Goal: Find contact information: Obtain details needed to contact an individual or organization

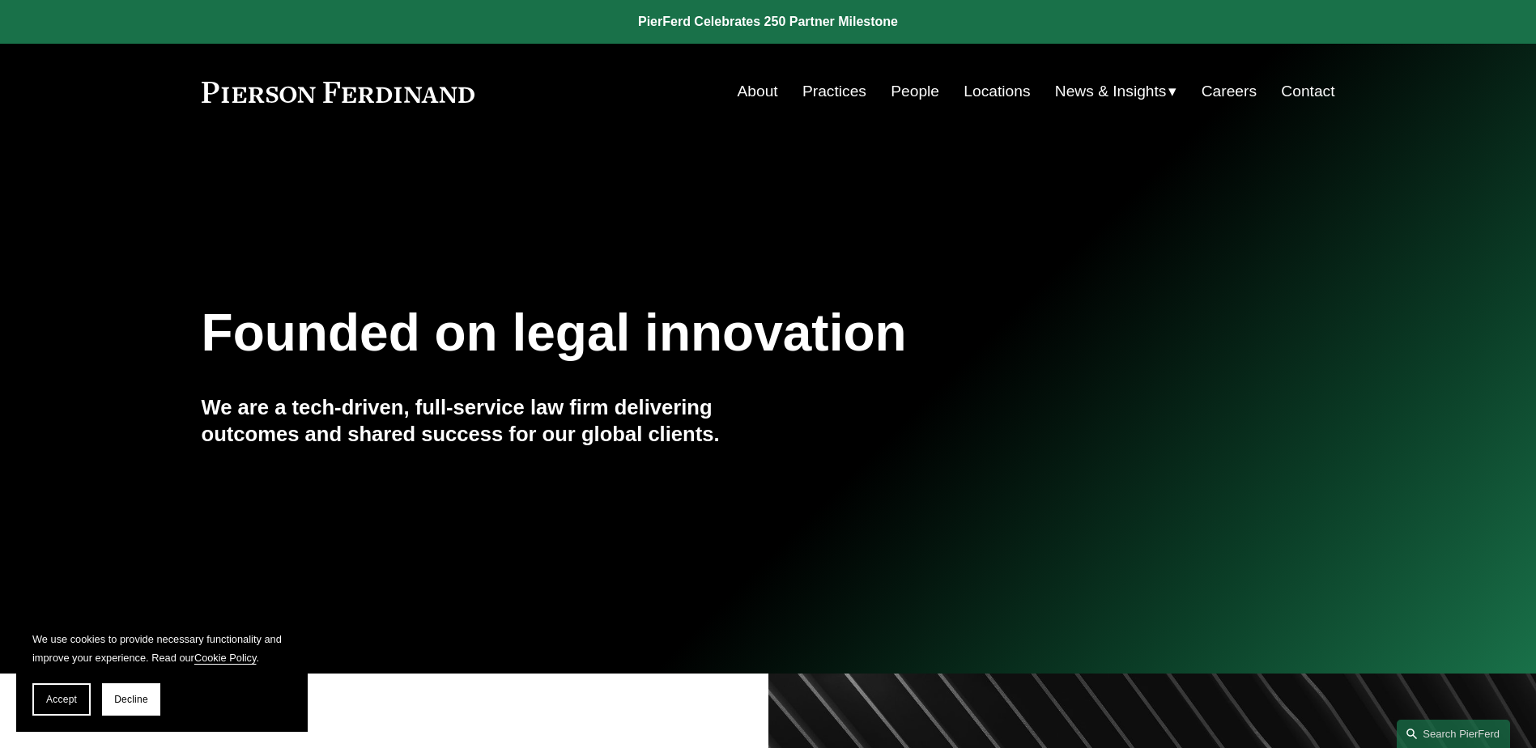
click at [903, 94] on link "People" at bounding box center [915, 91] width 49 height 31
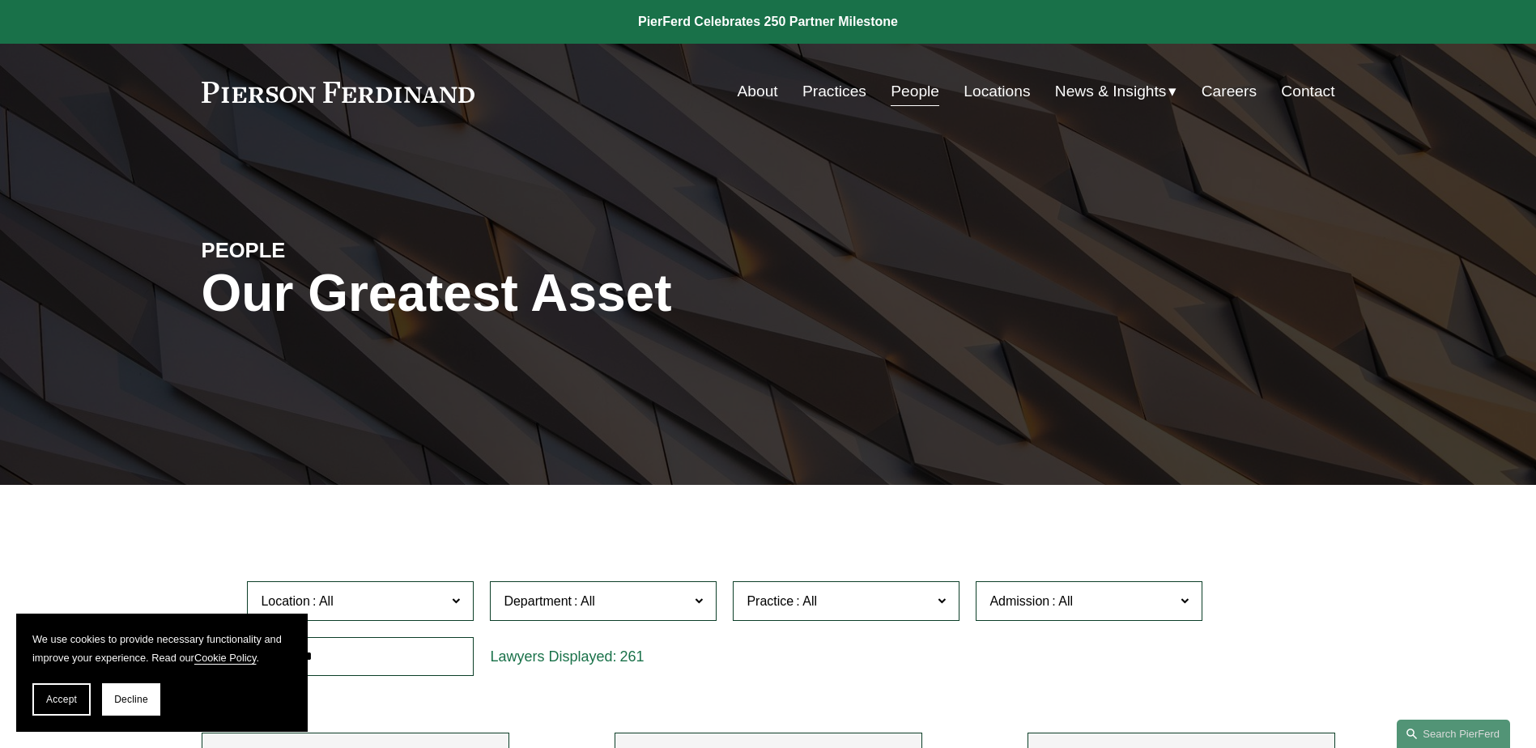
scroll to position [297, 0]
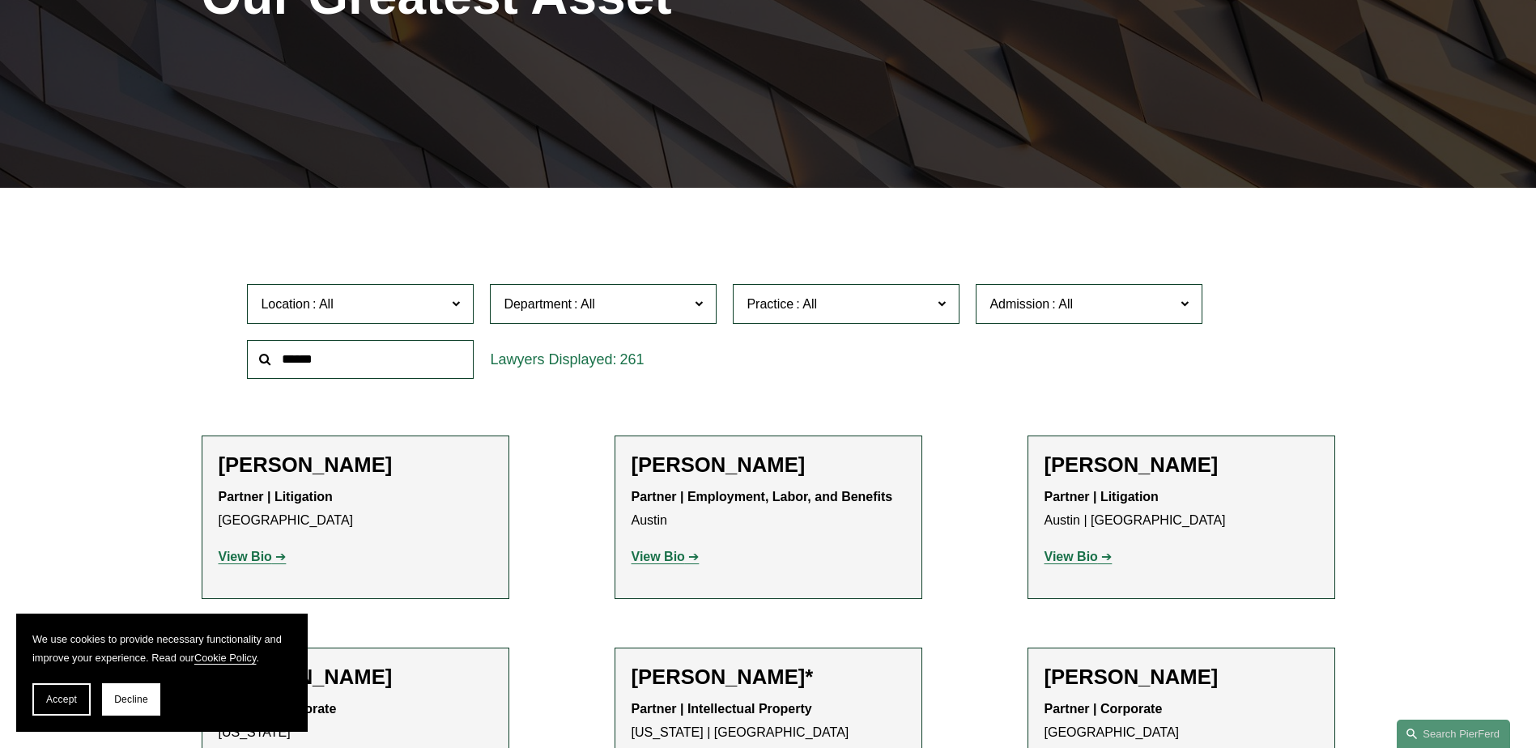
click at [419, 357] on input "text" at bounding box center [360, 360] width 227 height 40
type input "******"
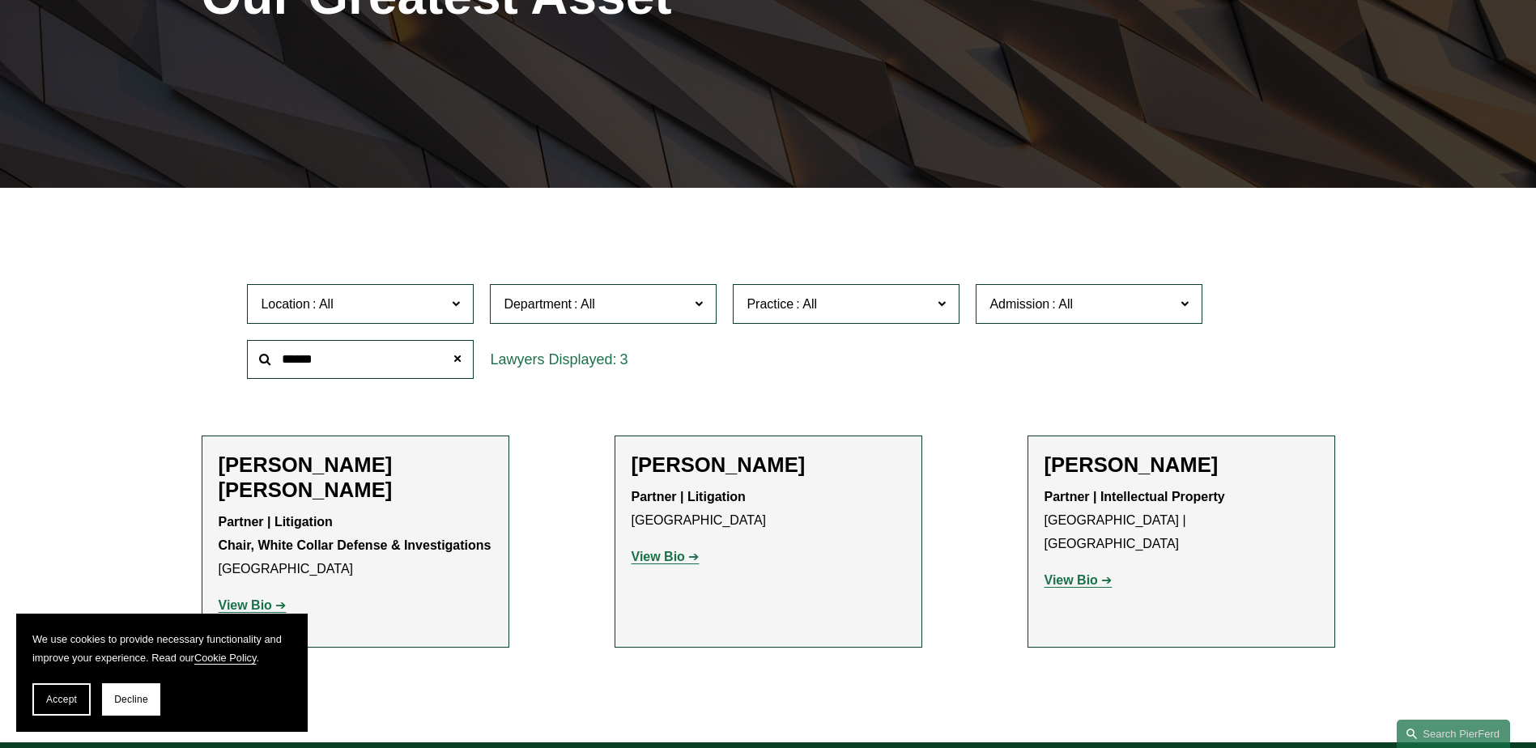
click at [719, 471] on h2 "[PERSON_NAME]" at bounding box center [769, 465] width 274 height 25
click at [670, 557] on strong "View Bio" at bounding box center [658, 557] width 53 height 14
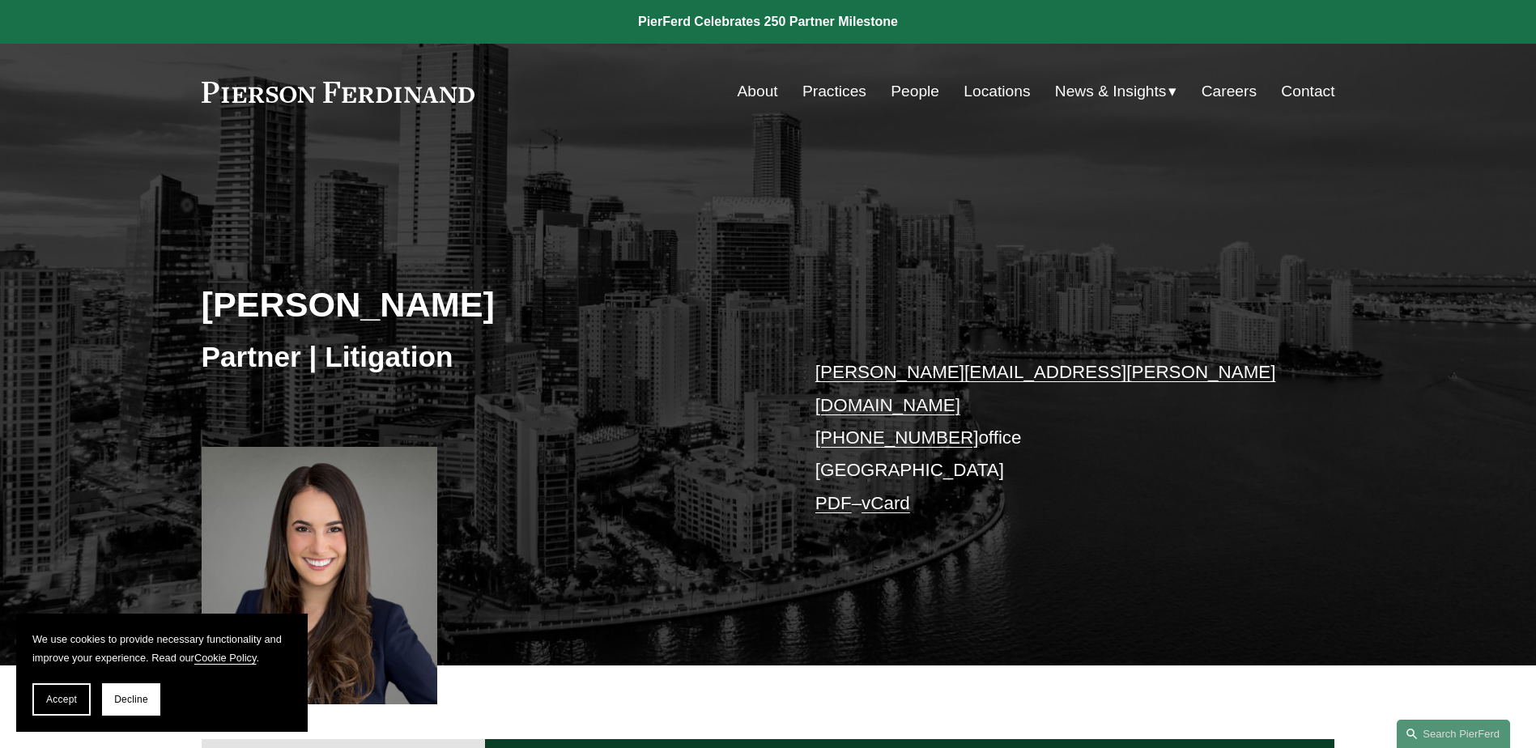
click at [826, 372] on link "nicole.llopis@pierferd.com" at bounding box center [1045, 388] width 461 height 53
